Goal: Transaction & Acquisition: Purchase product/service

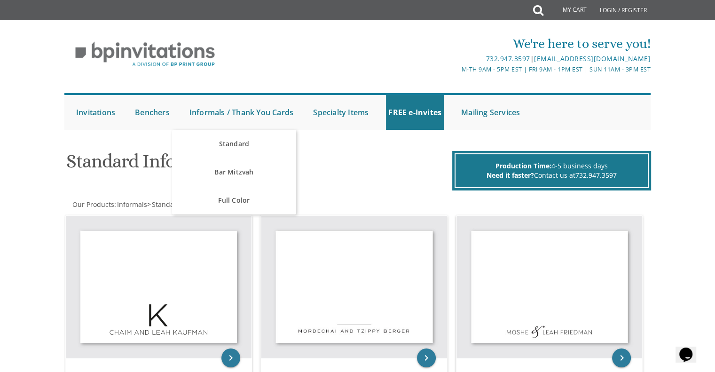
click at [226, 113] on link "Informals / Thank You Cards" at bounding box center [241, 112] width 109 height 35
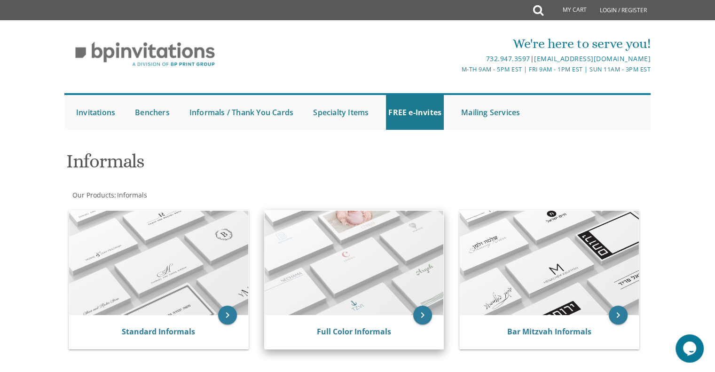
click at [358, 259] on img at bounding box center [354, 263] width 179 height 104
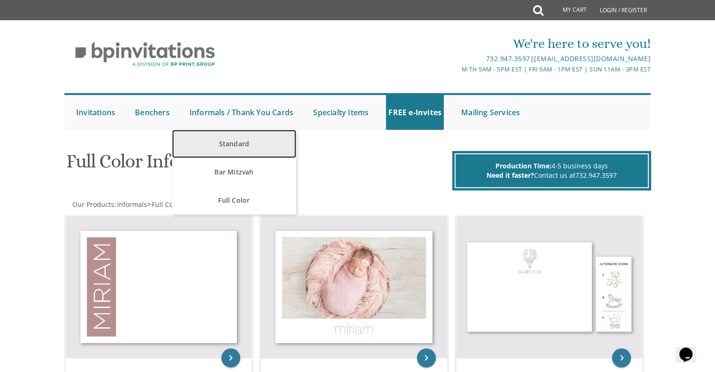
click at [241, 139] on link "Standard" at bounding box center [234, 144] width 124 height 28
